Goal: Information Seeking & Learning: Check status

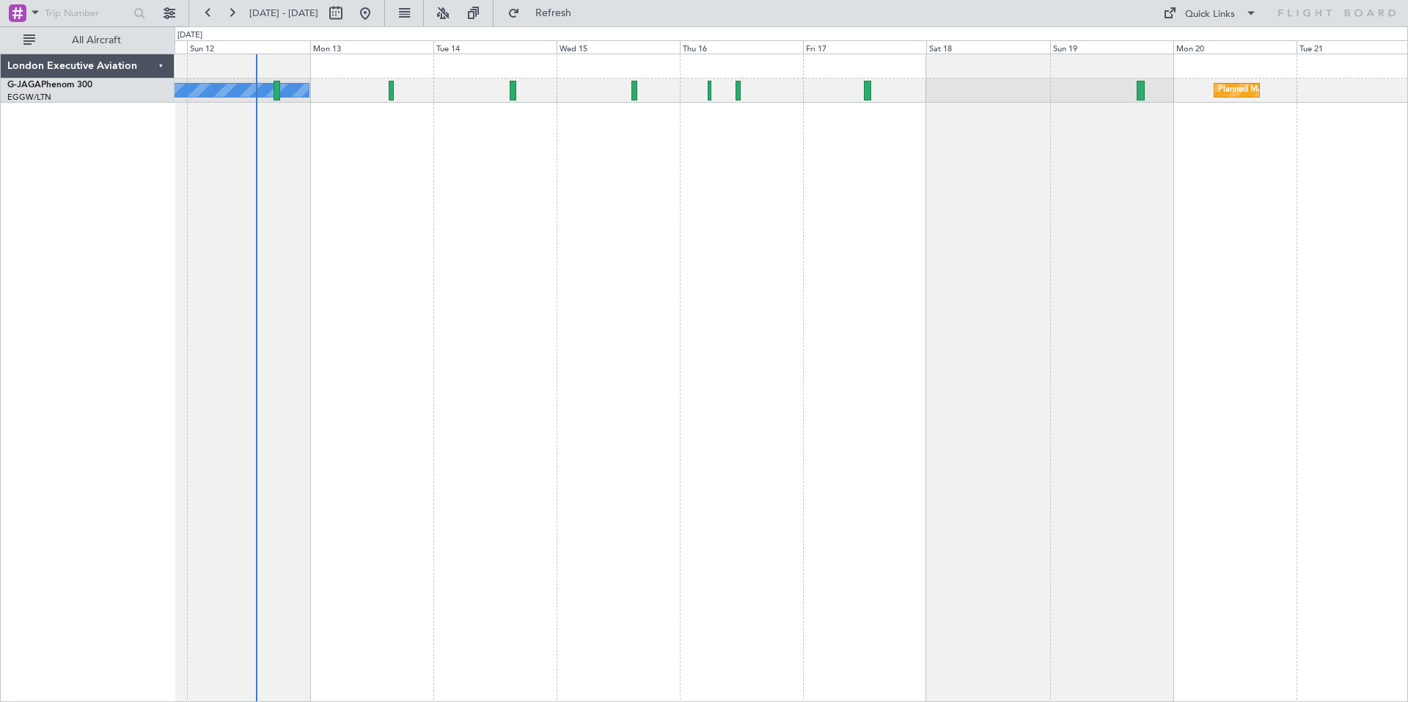
click at [445, 360] on div "No Crew Planned Maint [GEOGRAPHIC_DATA] ([GEOGRAPHIC_DATA])" at bounding box center [792, 378] width 1234 height 648
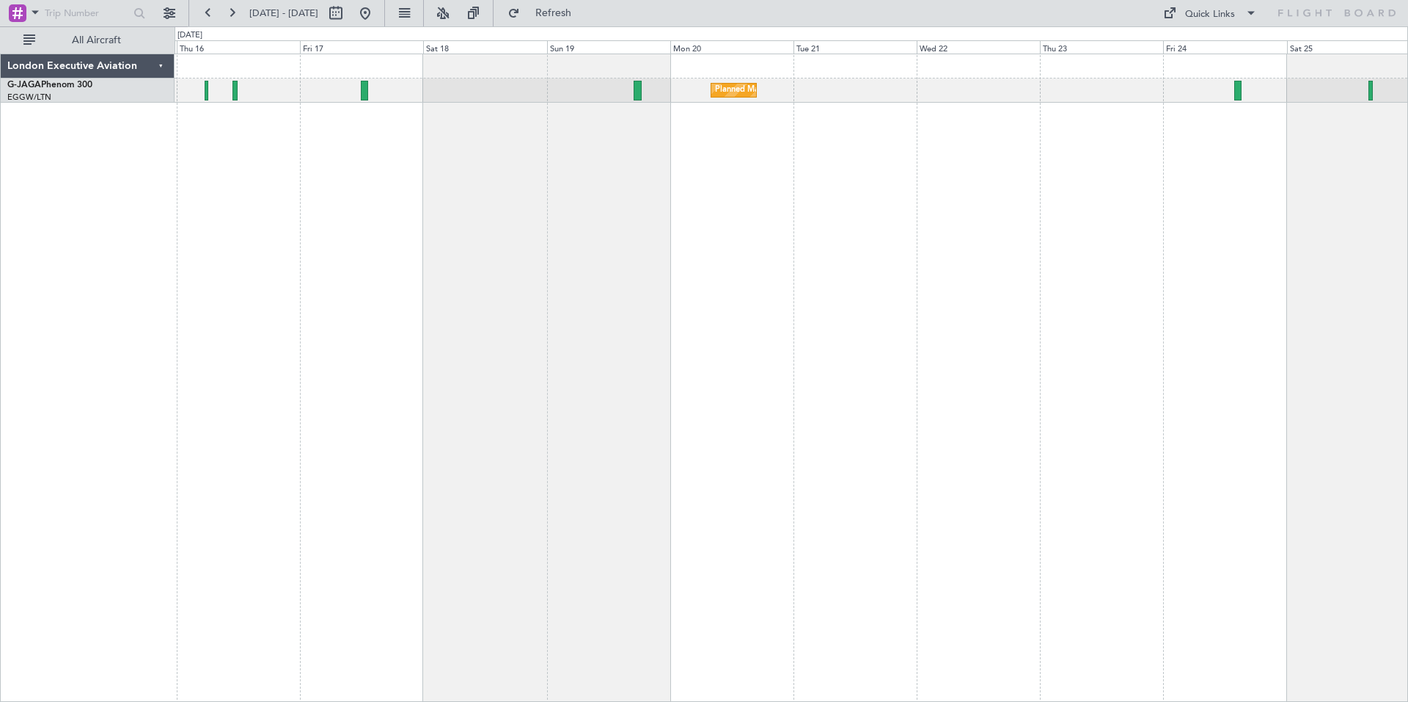
click at [549, 200] on div "Planned Maint [GEOGRAPHIC_DATA] ([GEOGRAPHIC_DATA])" at bounding box center [792, 378] width 1234 height 648
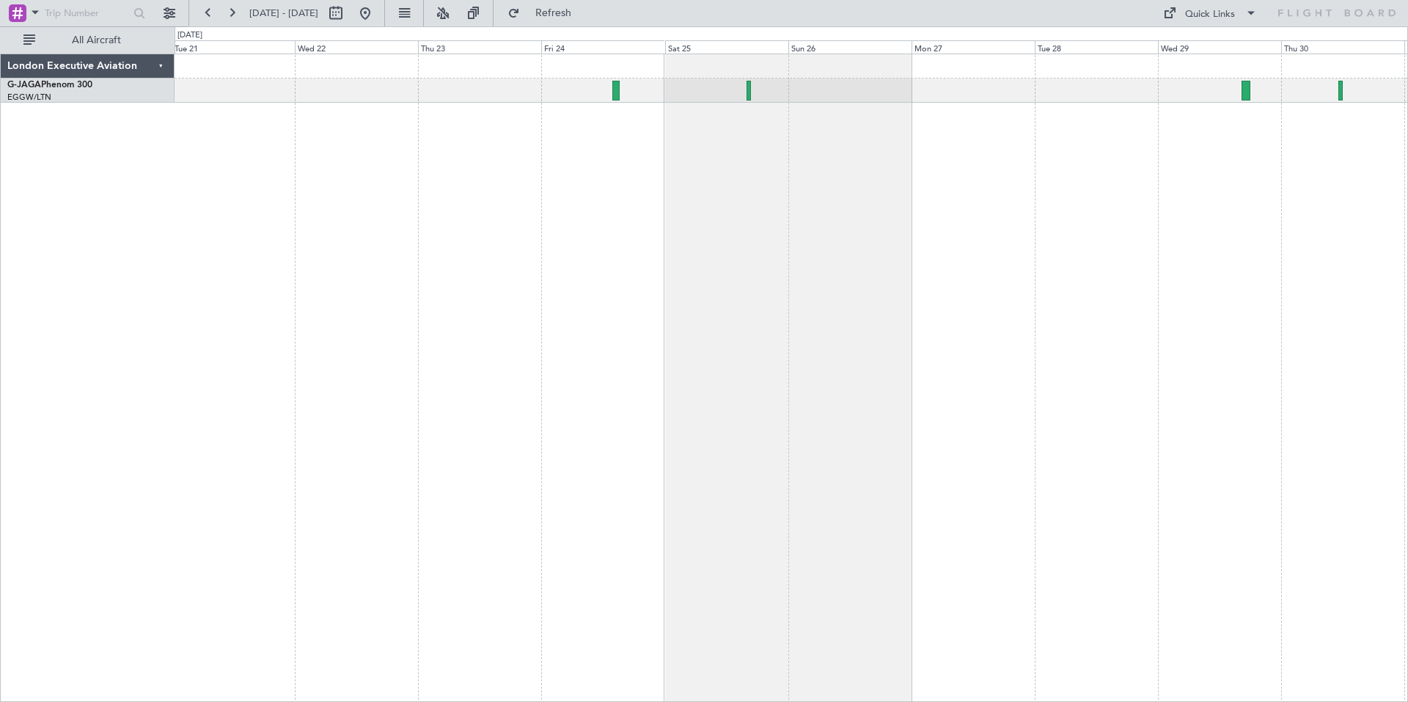
click at [396, 204] on div "Planned Maint [GEOGRAPHIC_DATA] ([GEOGRAPHIC_DATA])" at bounding box center [792, 378] width 1234 height 648
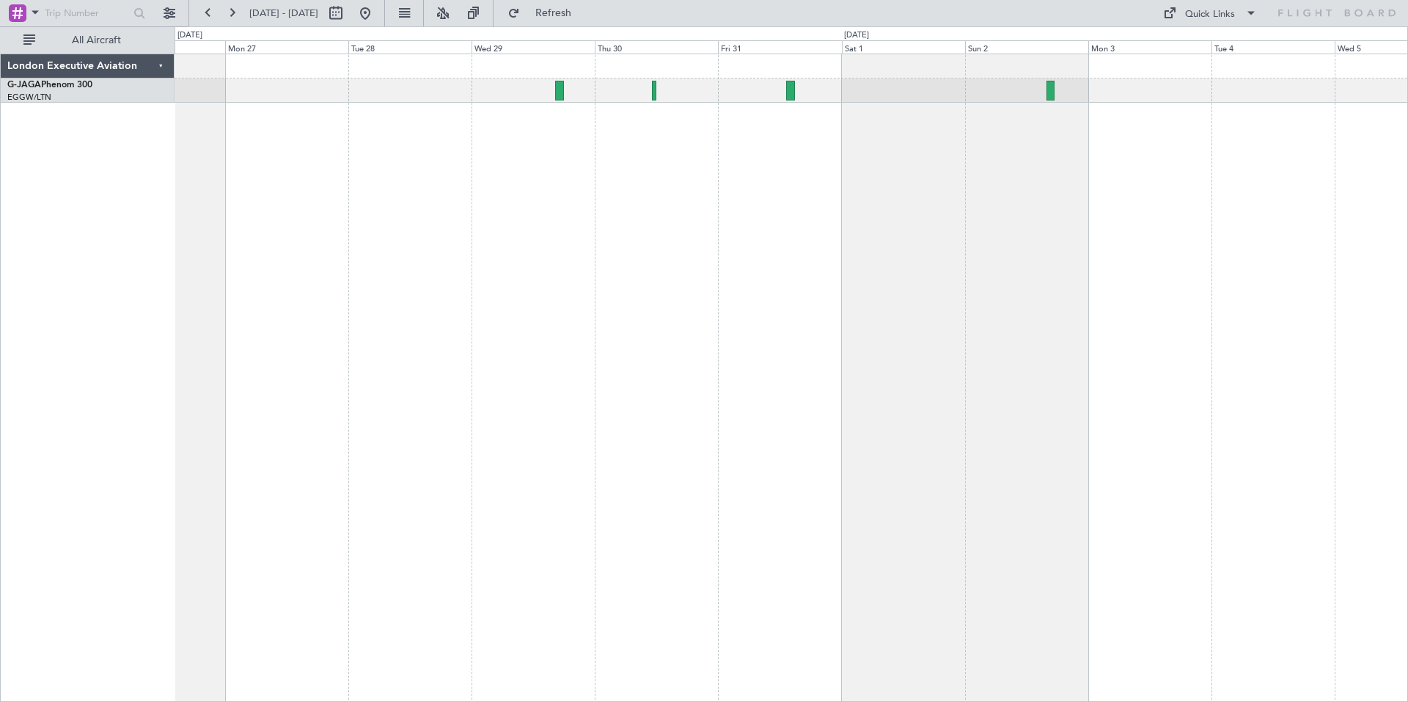
click at [563, 207] on div at bounding box center [792, 378] width 1234 height 648
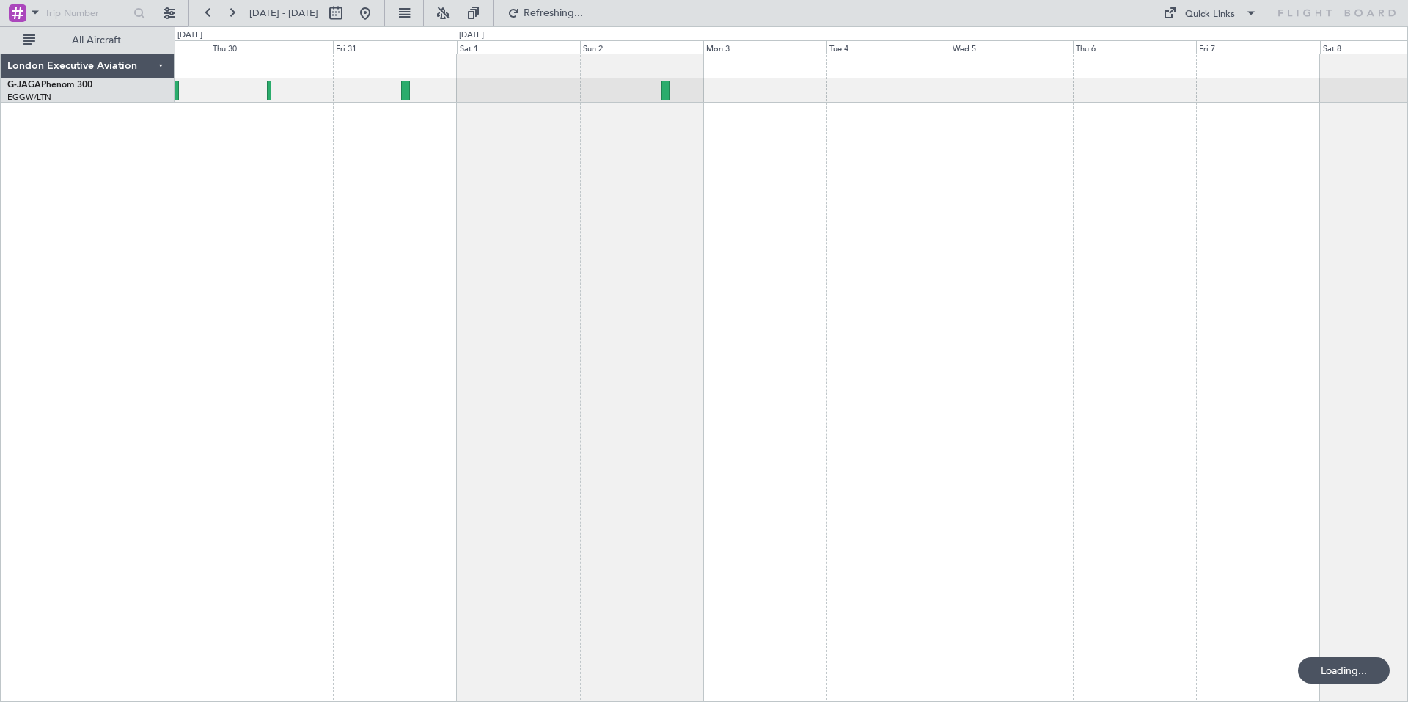
click at [717, 246] on div at bounding box center [792, 378] width 1234 height 648
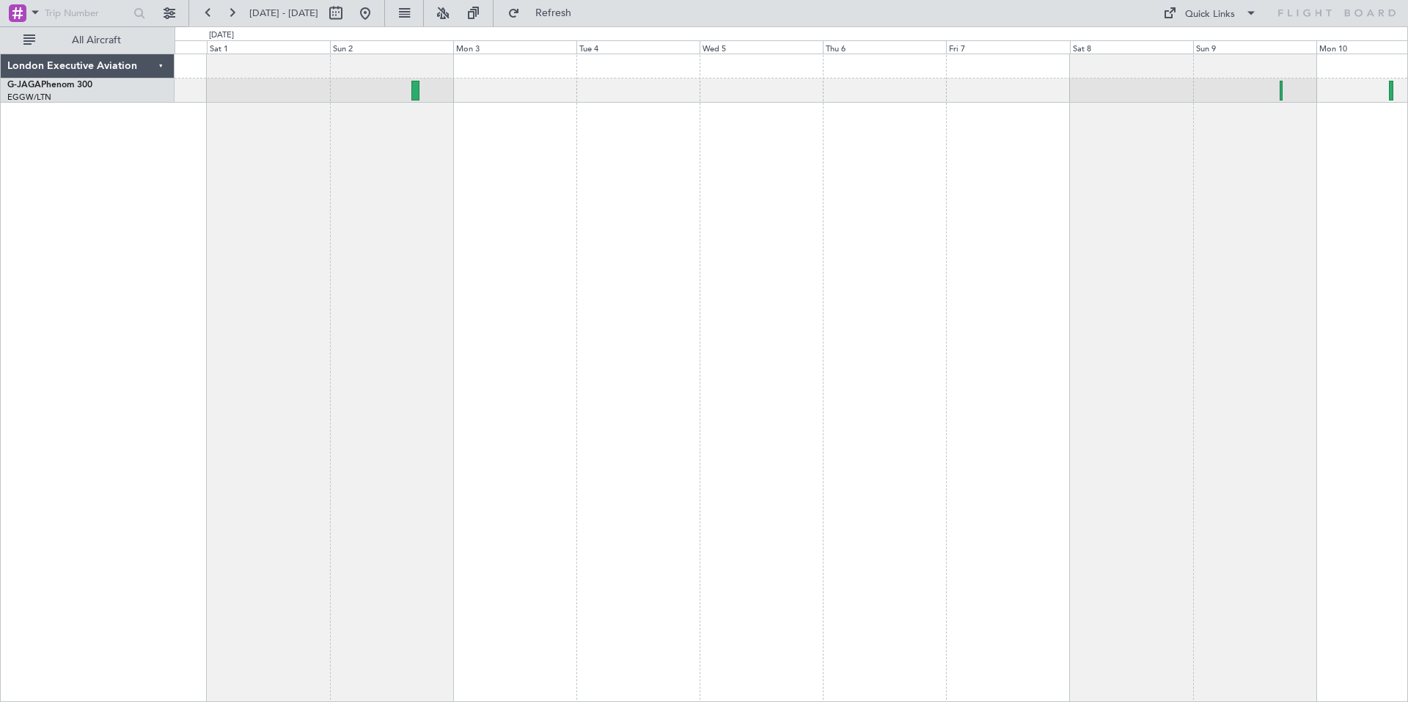
click at [574, 255] on div at bounding box center [792, 378] width 1234 height 648
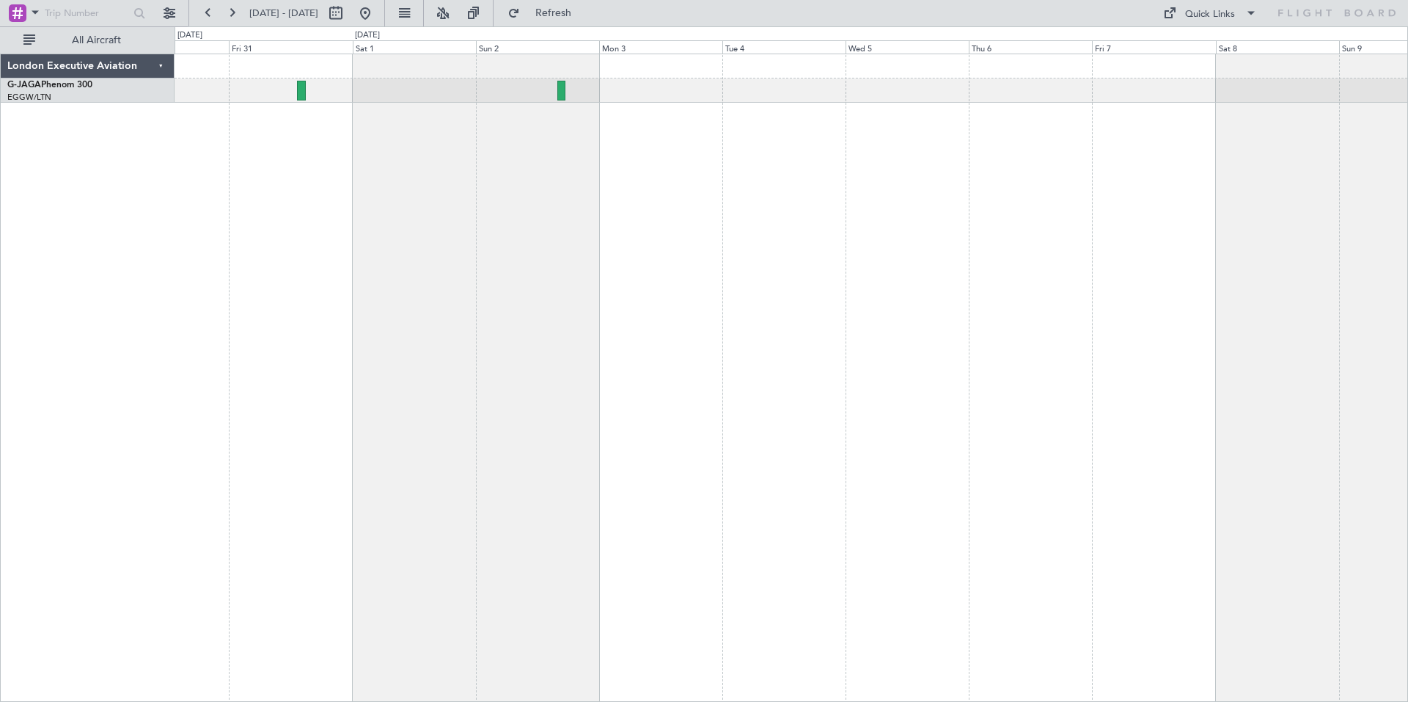
click at [1006, 322] on div at bounding box center [792, 378] width 1234 height 648
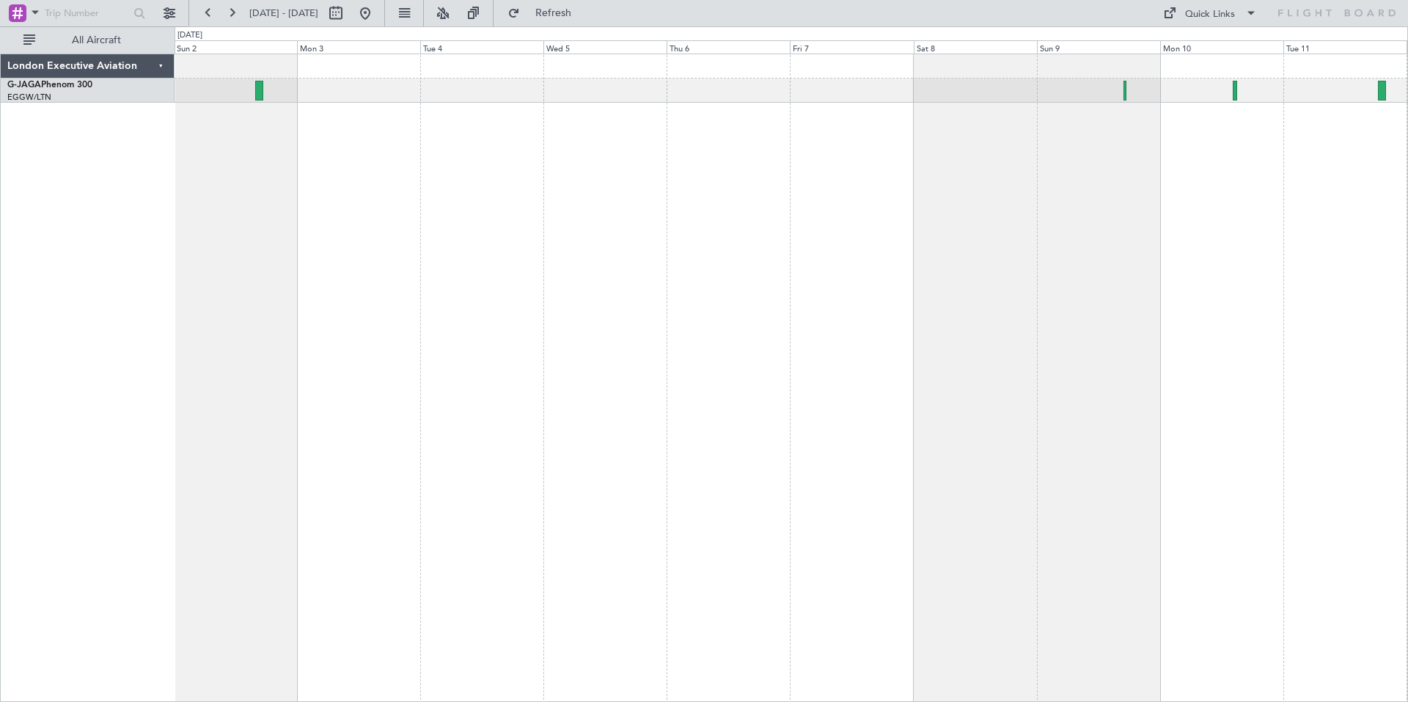
click at [783, 325] on div at bounding box center [792, 378] width 1234 height 648
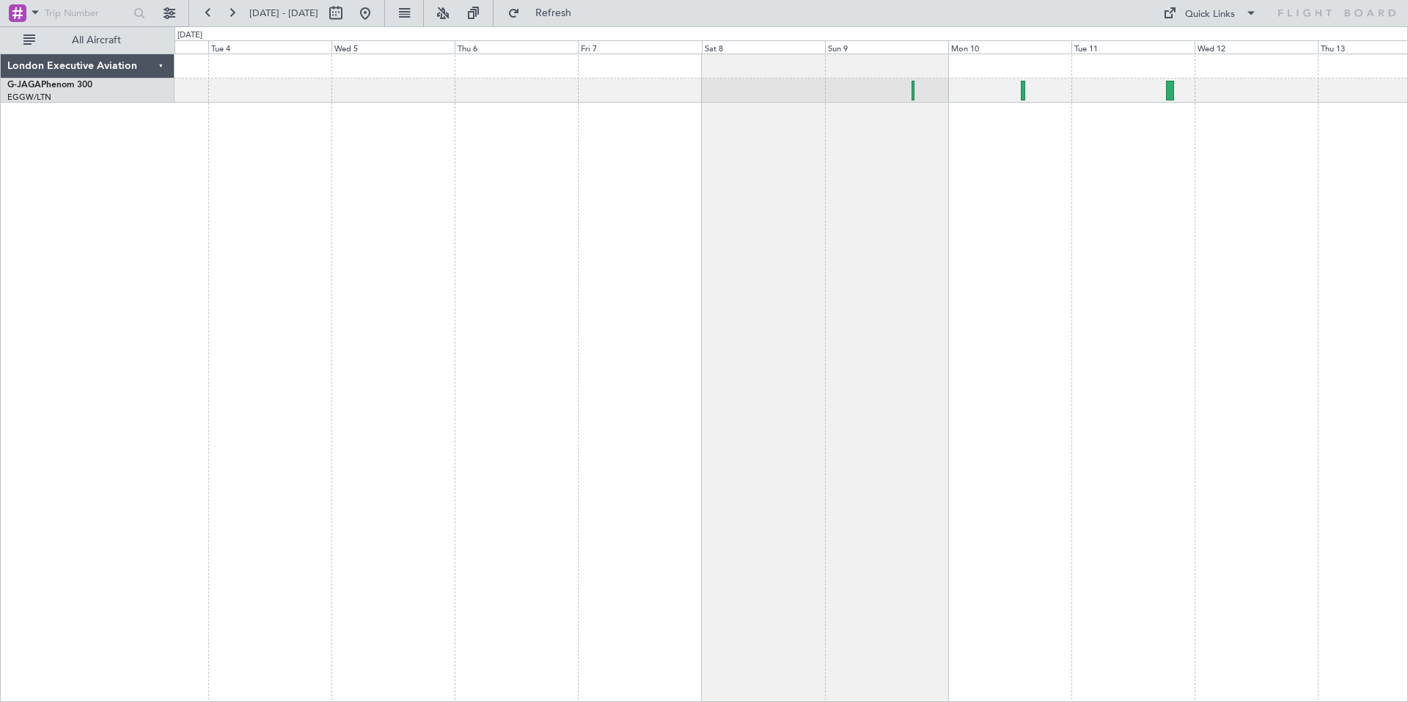
click at [161, 170] on div "London Executive Aviation G-JAGA Phenom 300 EGGW/LTN [GEOGRAPHIC_DATA] ([GEOGRA…" at bounding box center [704, 364] width 1408 height 676
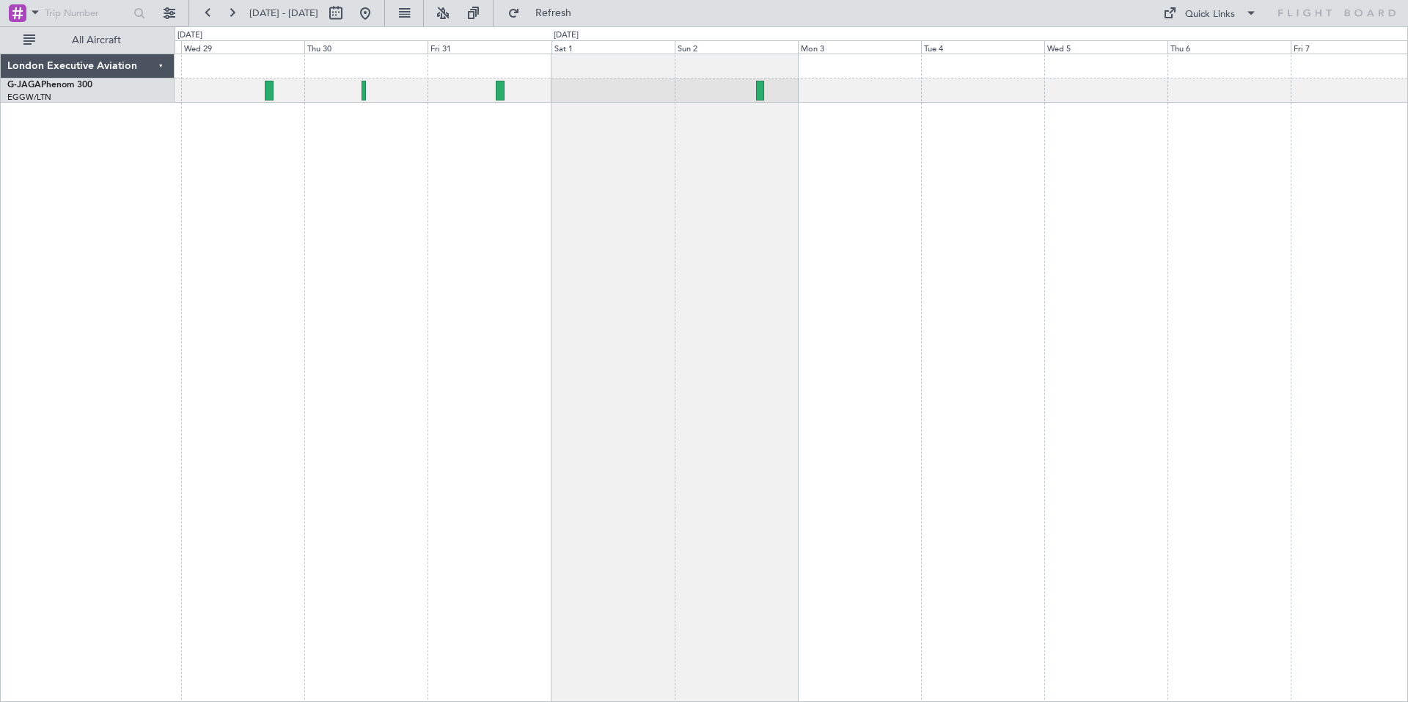
click at [875, 257] on div "London Executive Aviation G-JAGA Phenom 300 EGGW/LTN [GEOGRAPHIC_DATA] ([GEOGRA…" at bounding box center [704, 364] width 1408 height 676
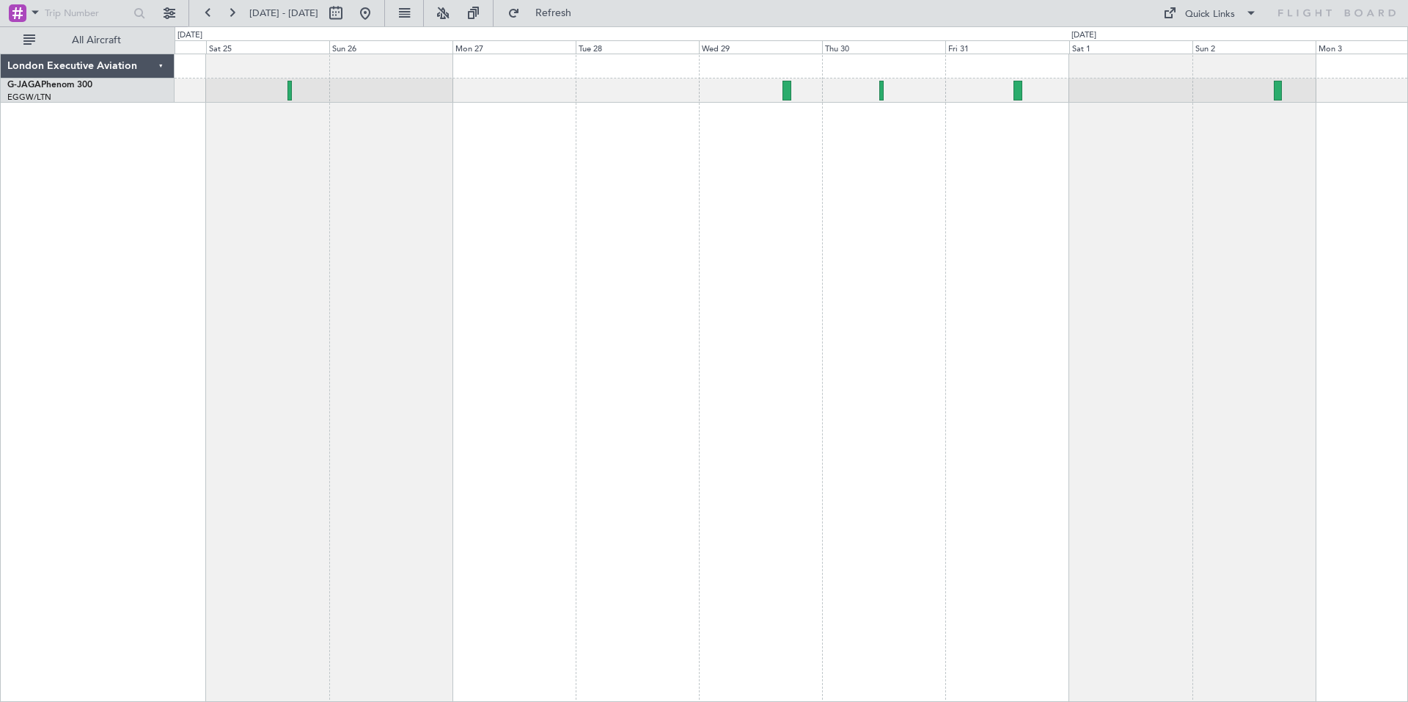
click at [1039, 280] on div at bounding box center [792, 378] width 1234 height 648
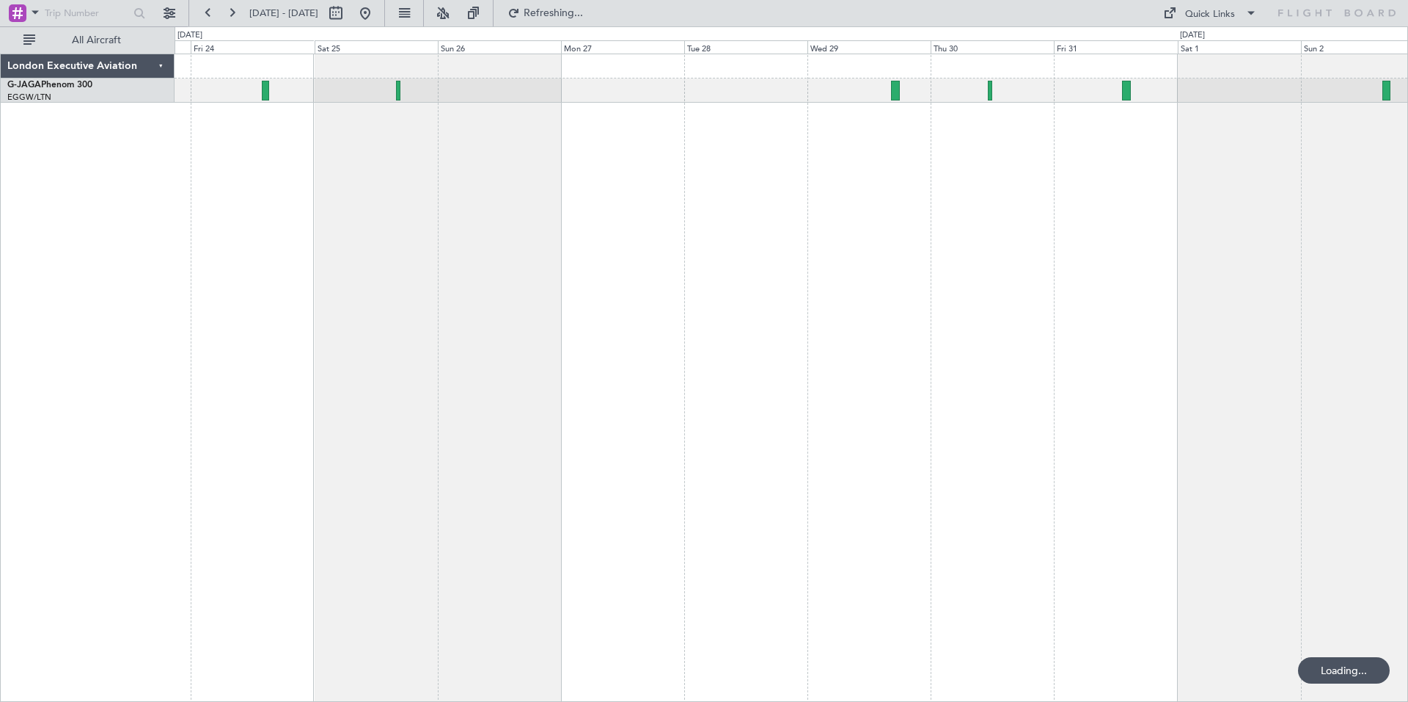
click at [842, 255] on div at bounding box center [792, 378] width 1234 height 648
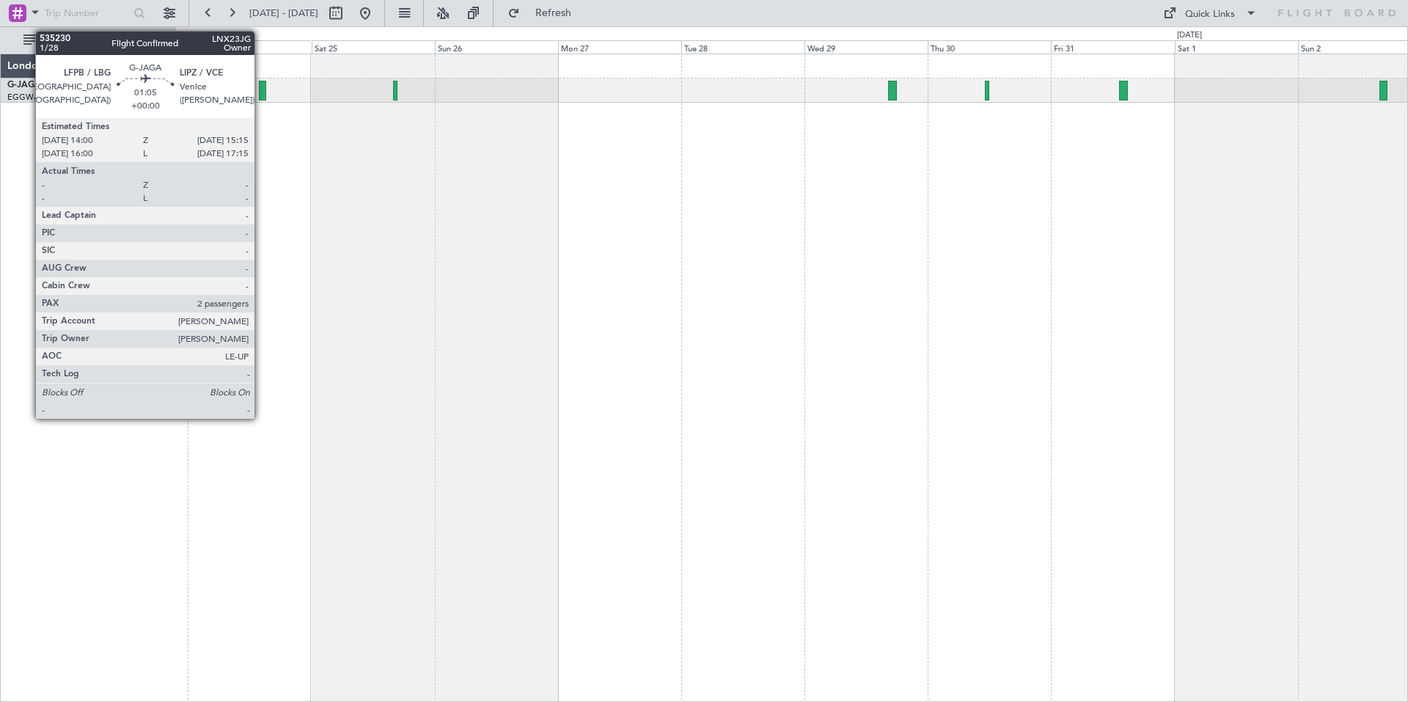
click at [262, 90] on div at bounding box center [262, 91] width 7 height 20
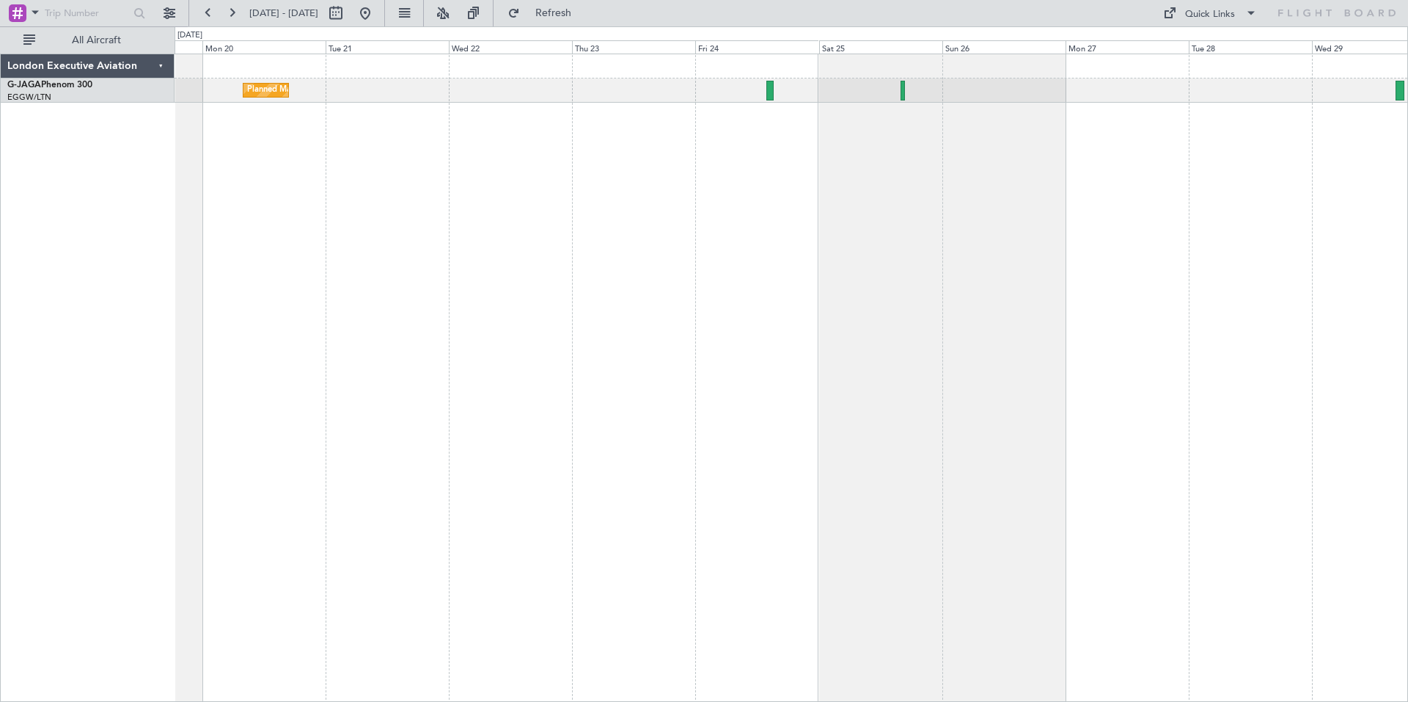
click at [1112, 304] on div "Planned Maint [GEOGRAPHIC_DATA] ([GEOGRAPHIC_DATA])" at bounding box center [792, 378] width 1234 height 648
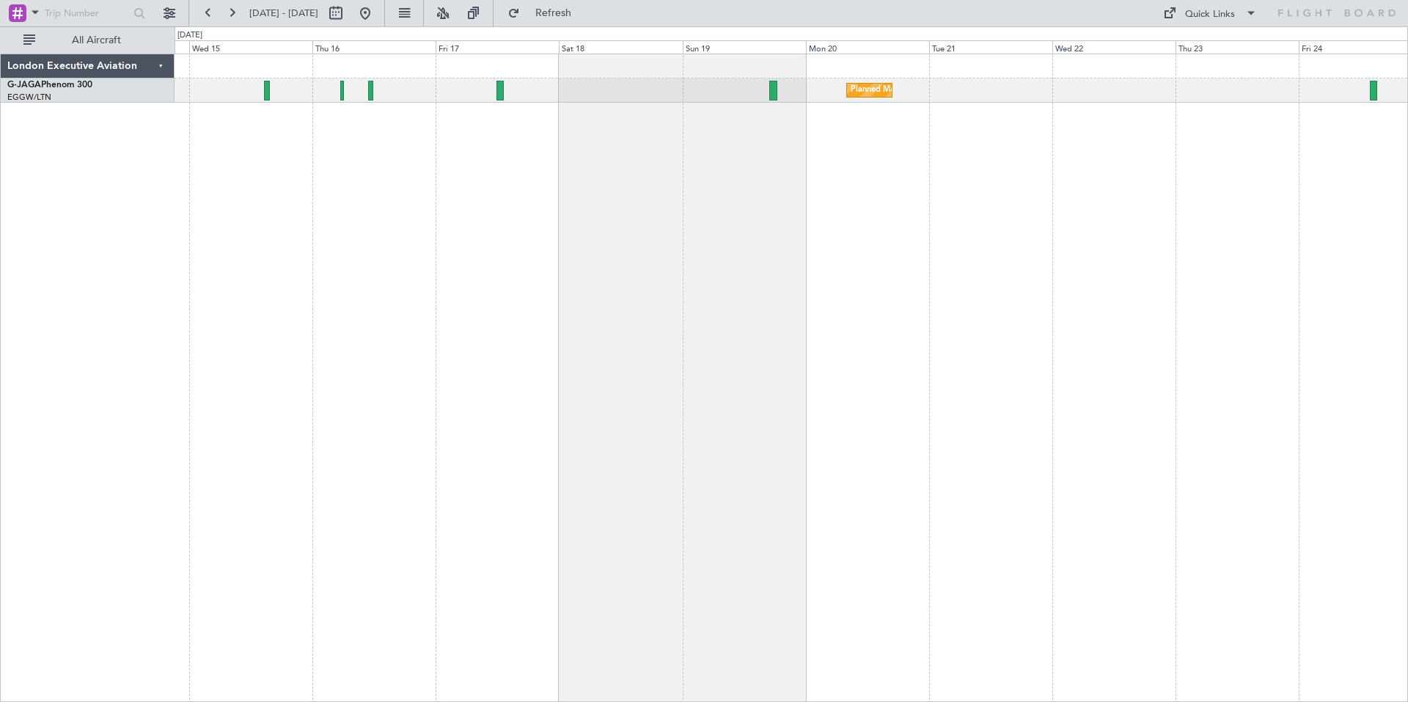
click at [1126, 205] on div "Planned Maint [GEOGRAPHIC_DATA] ([GEOGRAPHIC_DATA]) No Crew" at bounding box center [792, 378] width 1234 height 648
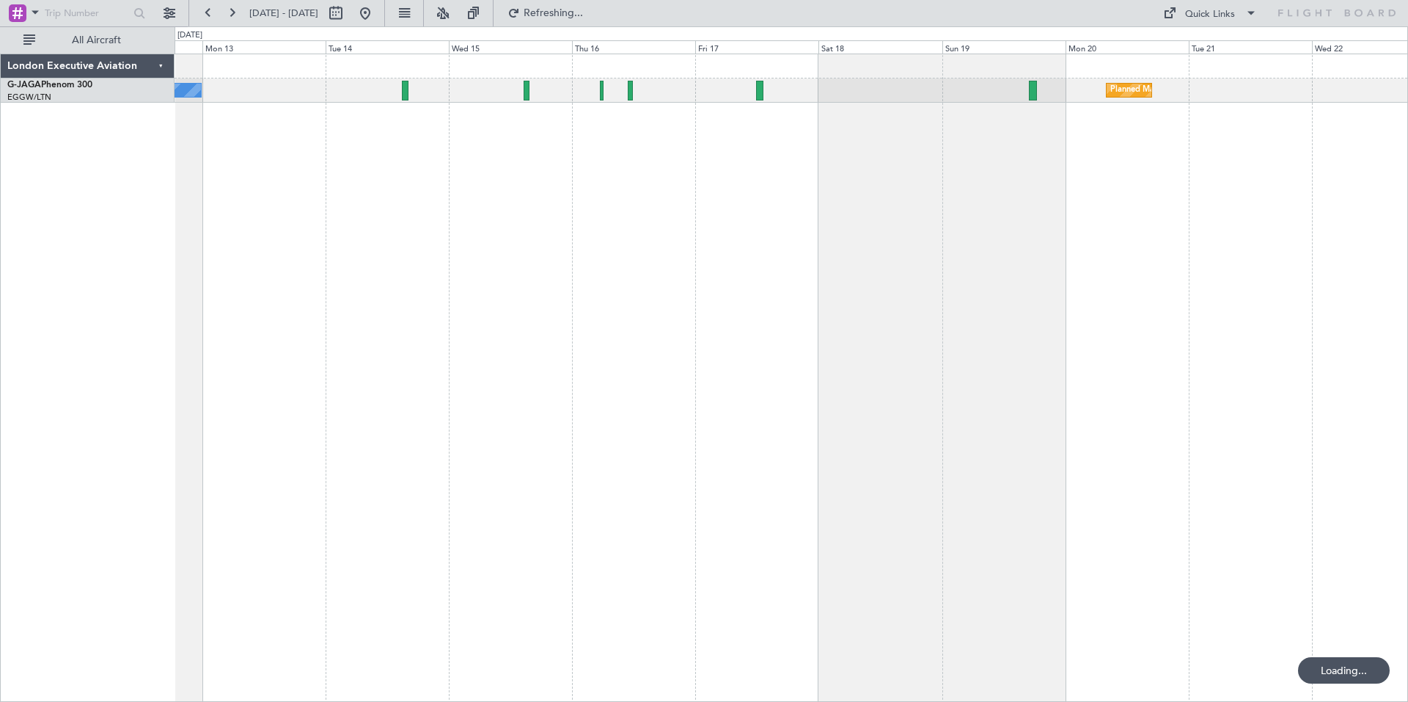
click at [1191, 253] on div "Planned Maint [GEOGRAPHIC_DATA] ([GEOGRAPHIC_DATA]) No Crew" at bounding box center [792, 378] width 1234 height 648
